Goal: Find specific page/section: Find specific page/section

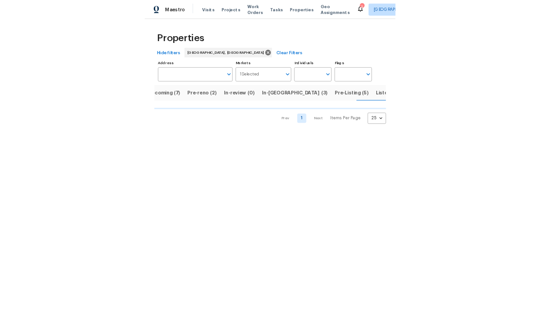
scroll to position [0, 15]
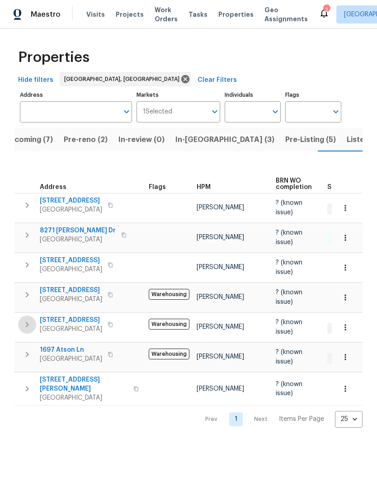
click at [30, 319] on icon "button" at bounding box center [27, 324] width 11 height 11
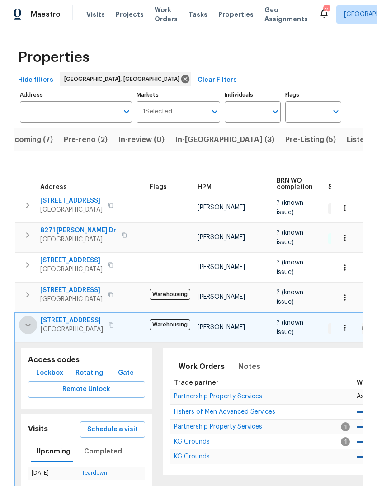
click at [25, 320] on icon "button" at bounding box center [28, 325] width 11 height 11
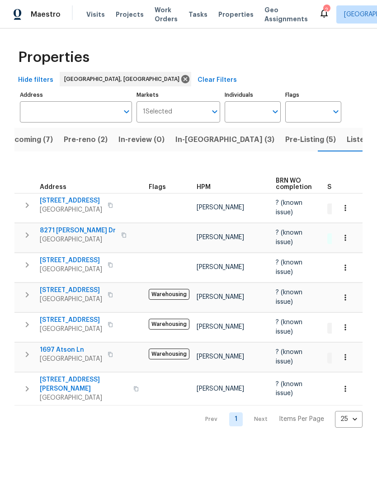
click at [83, 141] on span "Pre-reno (2)" at bounding box center [86, 139] width 44 height 13
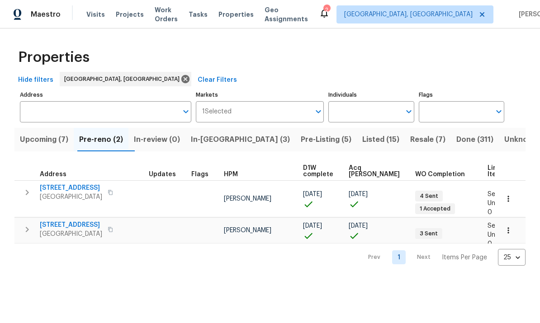
click at [58, 139] on span "Upcoming (7)" at bounding box center [44, 139] width 48 height 13
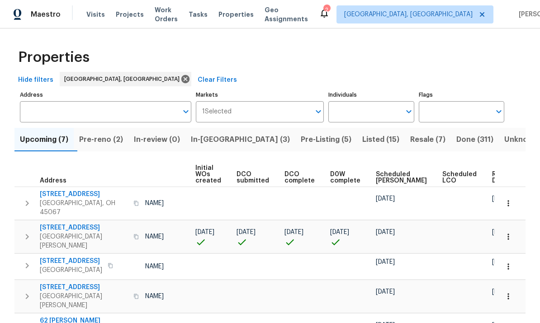
scroll to position [0, 65]
click at [377, 178] on span "Ready Date" at bounding box center [503, 177] width 20 height 13
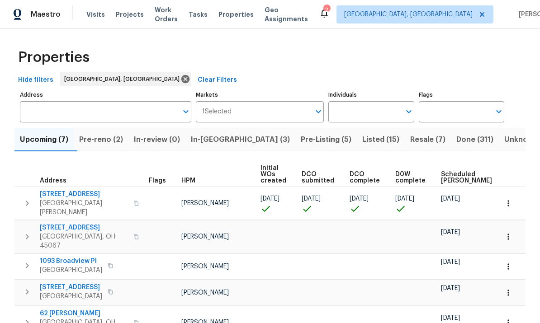
click at [96, 16] on span "Visits" at bounding box center [95, 14] width 19 height 9
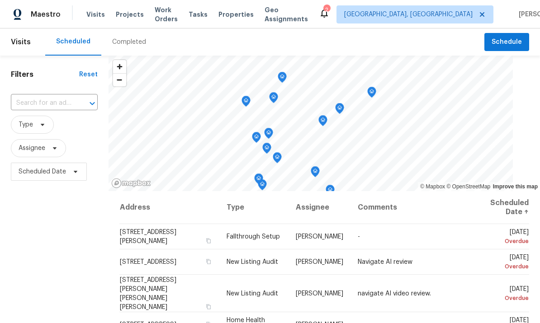
click at [241, 19] on span "Properties" at bounding box center [236, 14] width 35 height 9
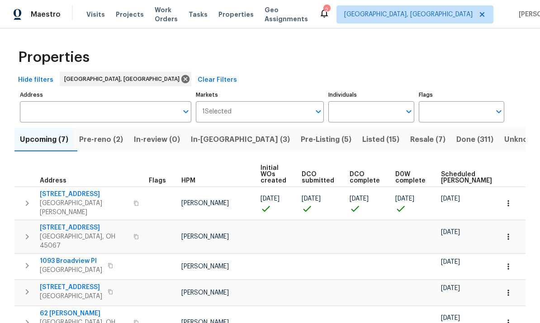
click at [227, 143] on span "In-reno (3)" at bounding box center [240, 139] width 99 height 13
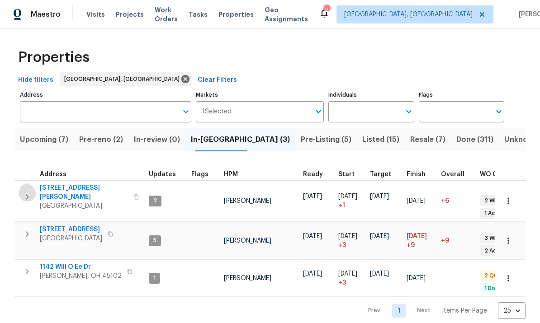
click at [29, 194] on icon "button" at bounding box center [27, 197] width 11 height 11
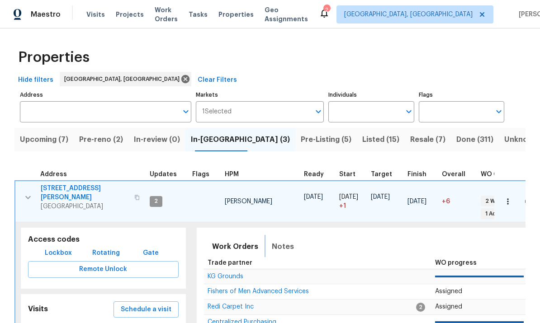
click at [280, 241] on span "Notes" at bounding box center [283, 247] width 22 height 13
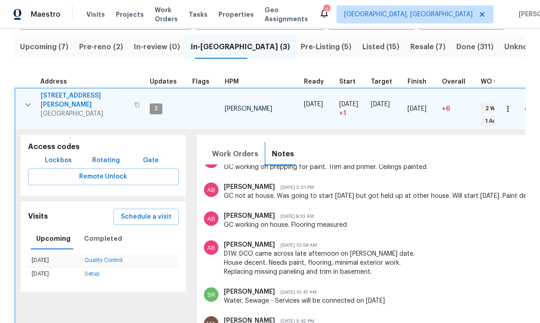
scroll to position [100, 0]
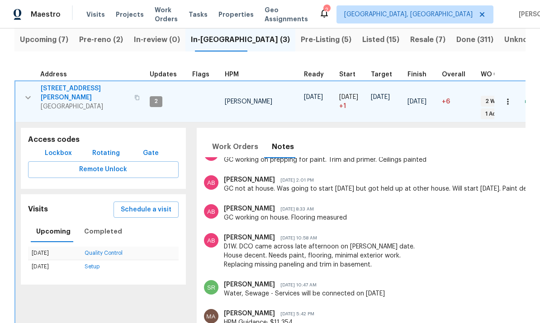
click at [30, 96] on icon "button" at bounding box center [27, 97] width 5 height 3
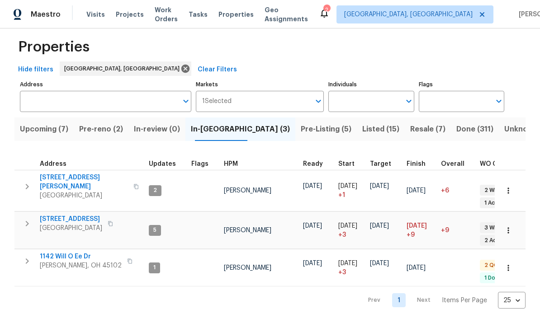
scroll to position [0, 0]
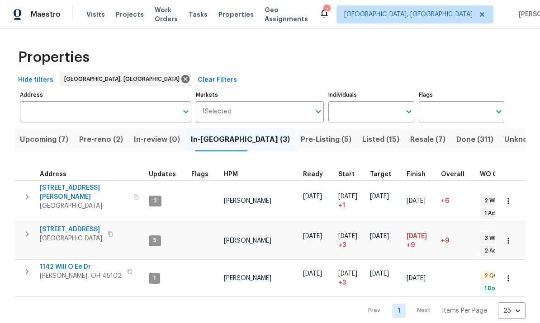
click at [30, 266] on icon "button" at bounding box center [27, 271] width 11 height 11
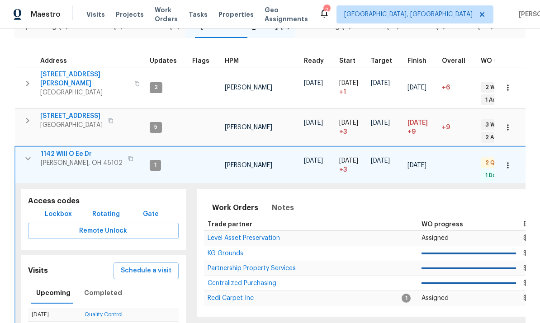
click at [377, 147] on td at bounding box center [510, 165] width 31 height 37
click at [276, 202] on span "Notes" at bounding box center [283, 208] width 22 height 13
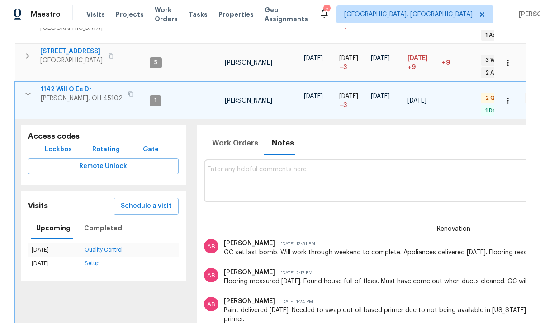
click at [28, 89] on icon "button" at bounding box center [28, 94] width 11 height 11
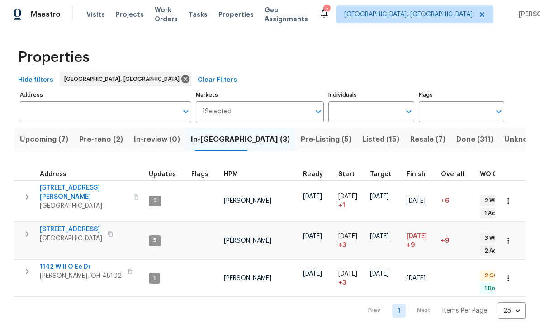
click at [301, 143] on span "Pre-Listing (5)" at bounding box center [326, 139] width 51 height 13
